Goal: Transaction & Acquisition: Purchase product/service

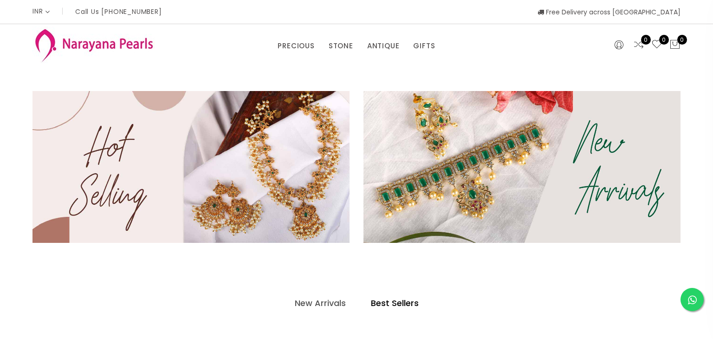
select select "INR"
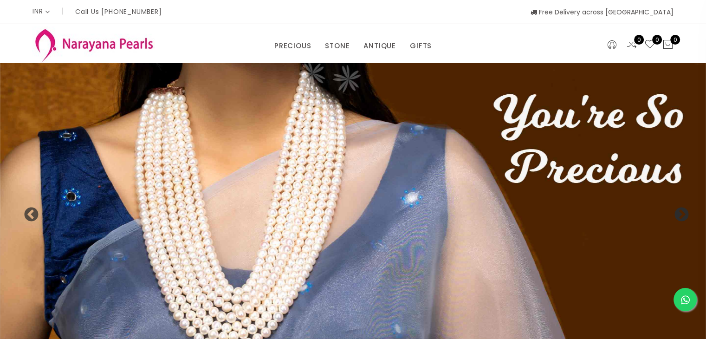
click at [683, 212] on button "Next" at bounding box center [678, 211] width 9 height 9
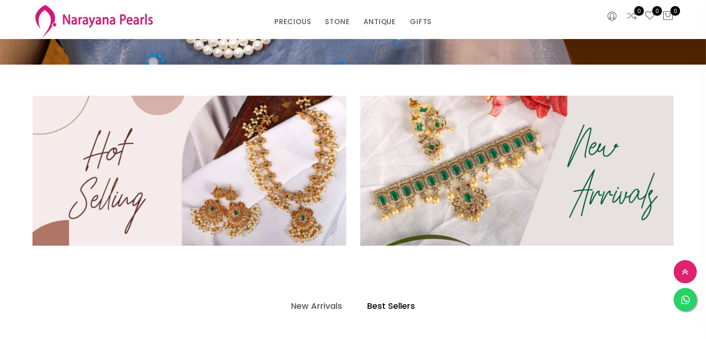
scroll to position [325, 0]
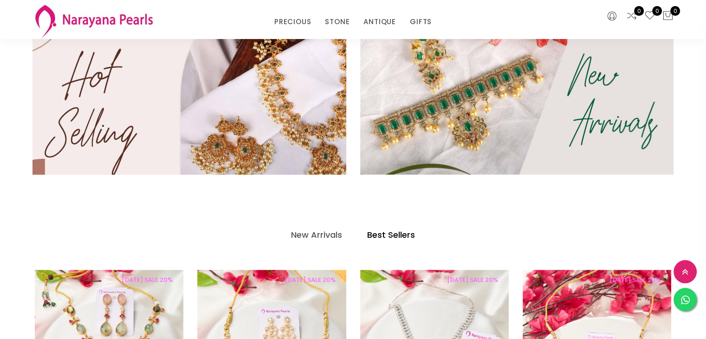
click at [293, 123] on img at bounding box center [189, 99] width 377 height 180
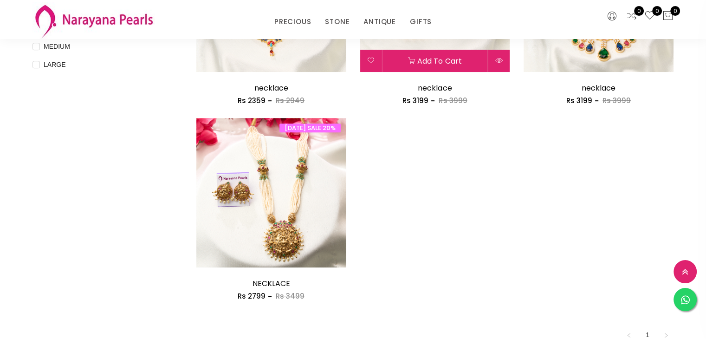
scroll to position [604, 0]
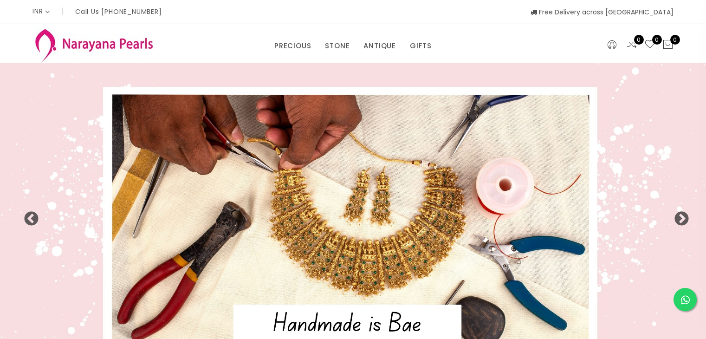
select select "INR"
click at [681, 221] on button "Next" at bounding box center [678, 215] width 9 height 9
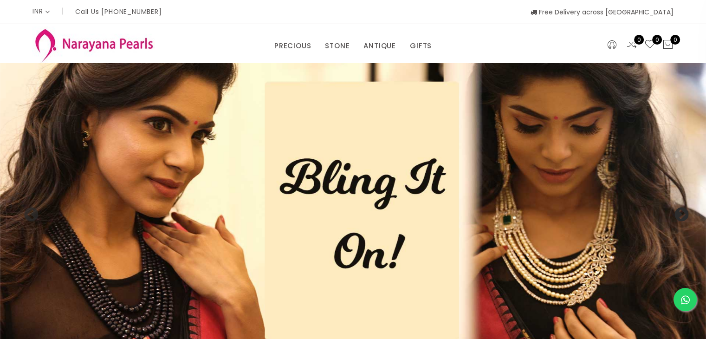
click at [681, 216] on button "Next" at bounding box center [678, 211] width 9 height 9
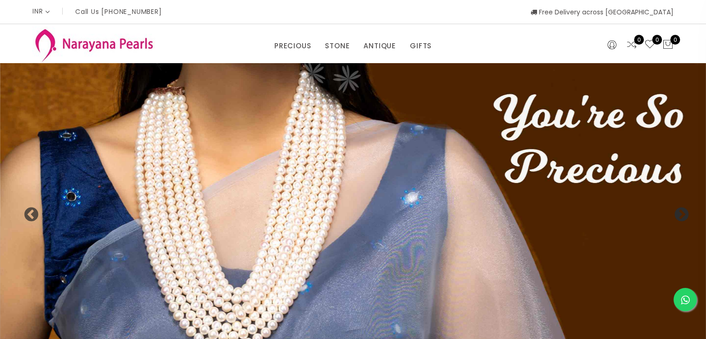
click at [690, 210] on img at bounding box center [353, 210] width 706 height 294
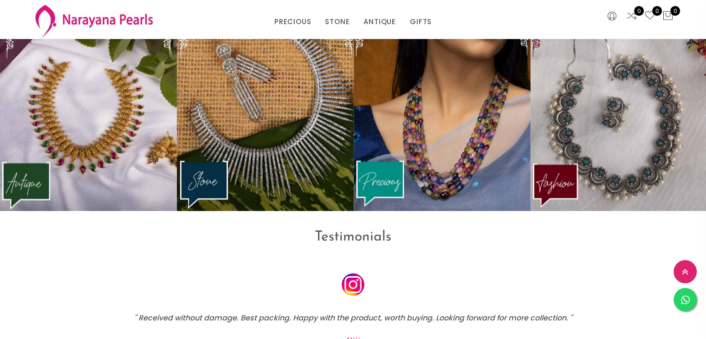
scroll to position [1273, 0]
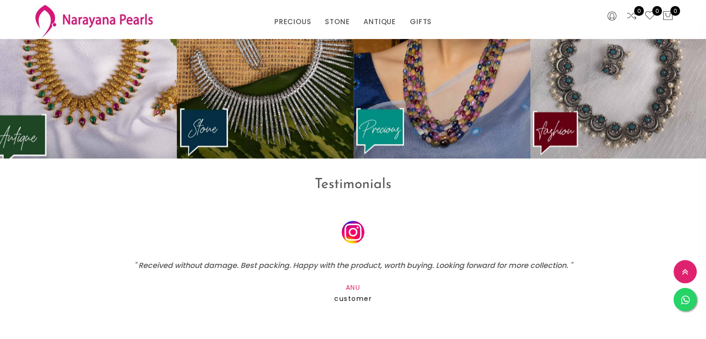
click at [106, 102] on img at bounding box center [88, 65] width 195 height 205
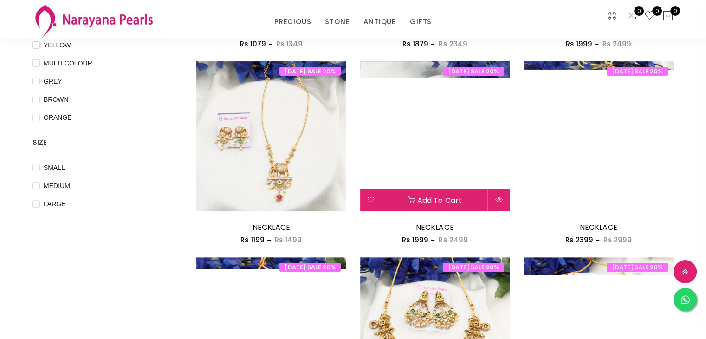
scroll to position [418, 0]
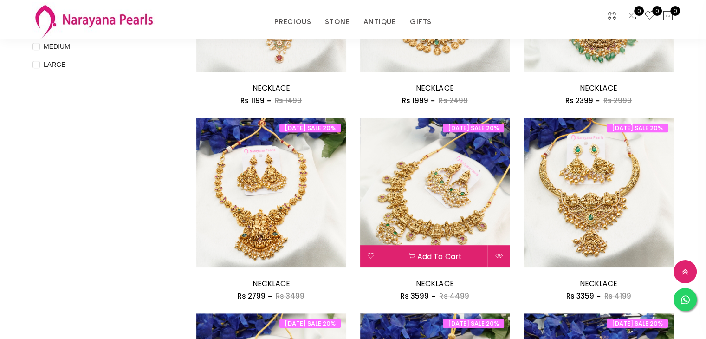
click at [421, 202] on img at bounding box center [435, 193] width 150 height 150
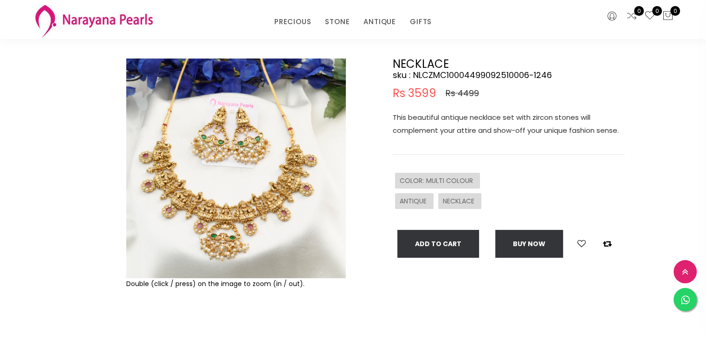
scroll to position [139, 0]
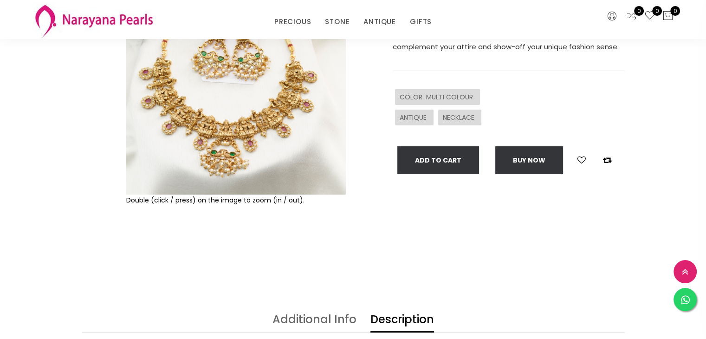
click at [254, 101] on img at bounding box center [236, 85] width 220 height 220
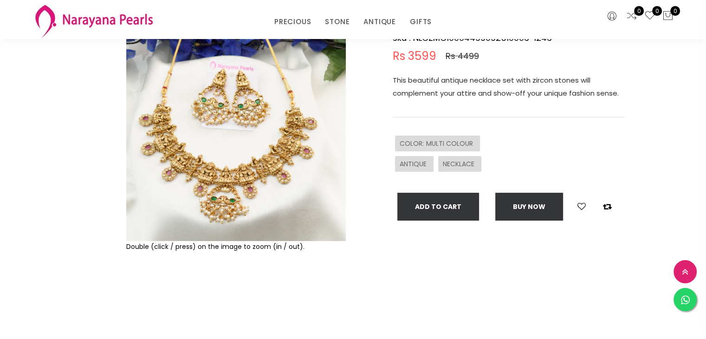
scroll to position [0, 0]
